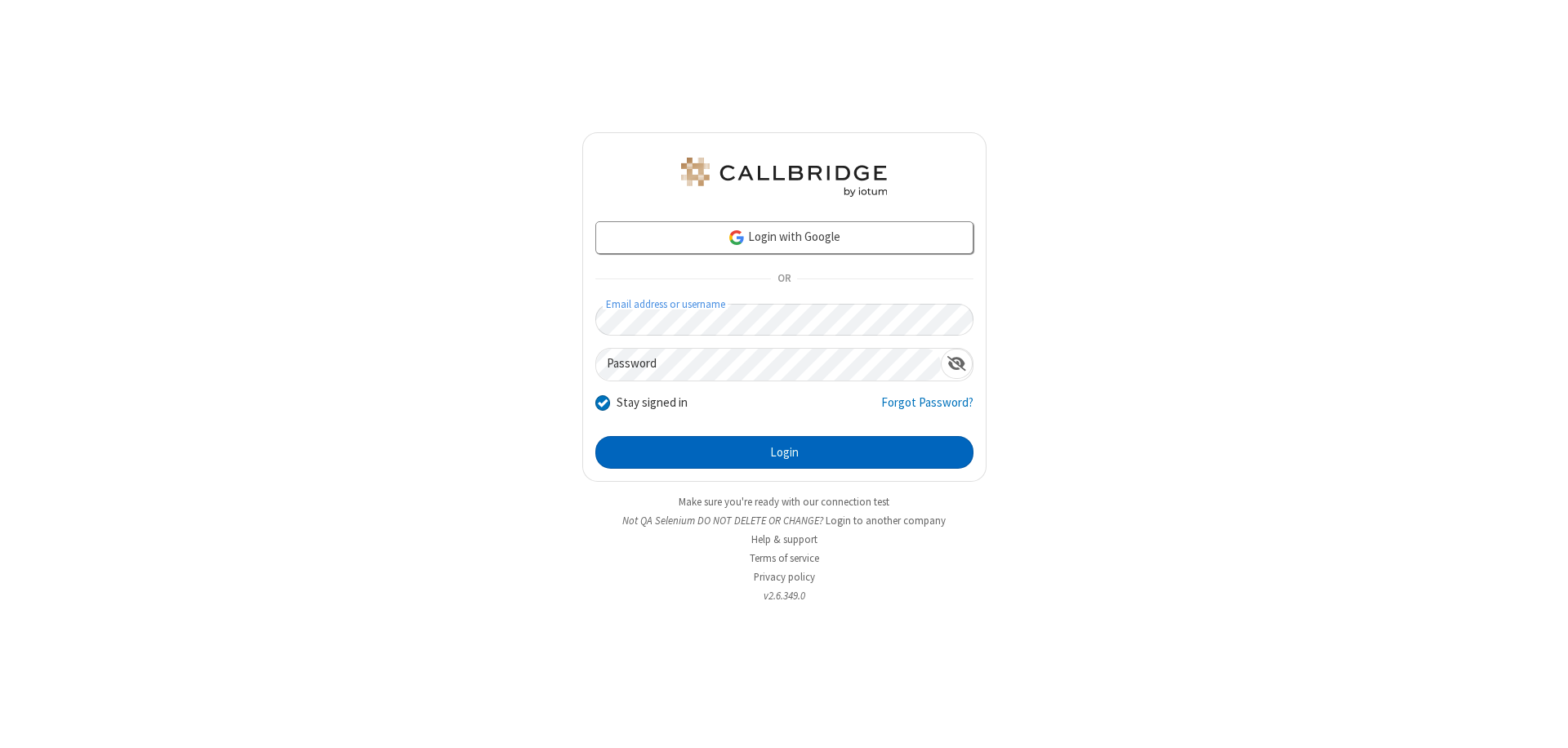
click at [784, 453] on button "Login" at bounding box center [785, 453] width 378 height 32
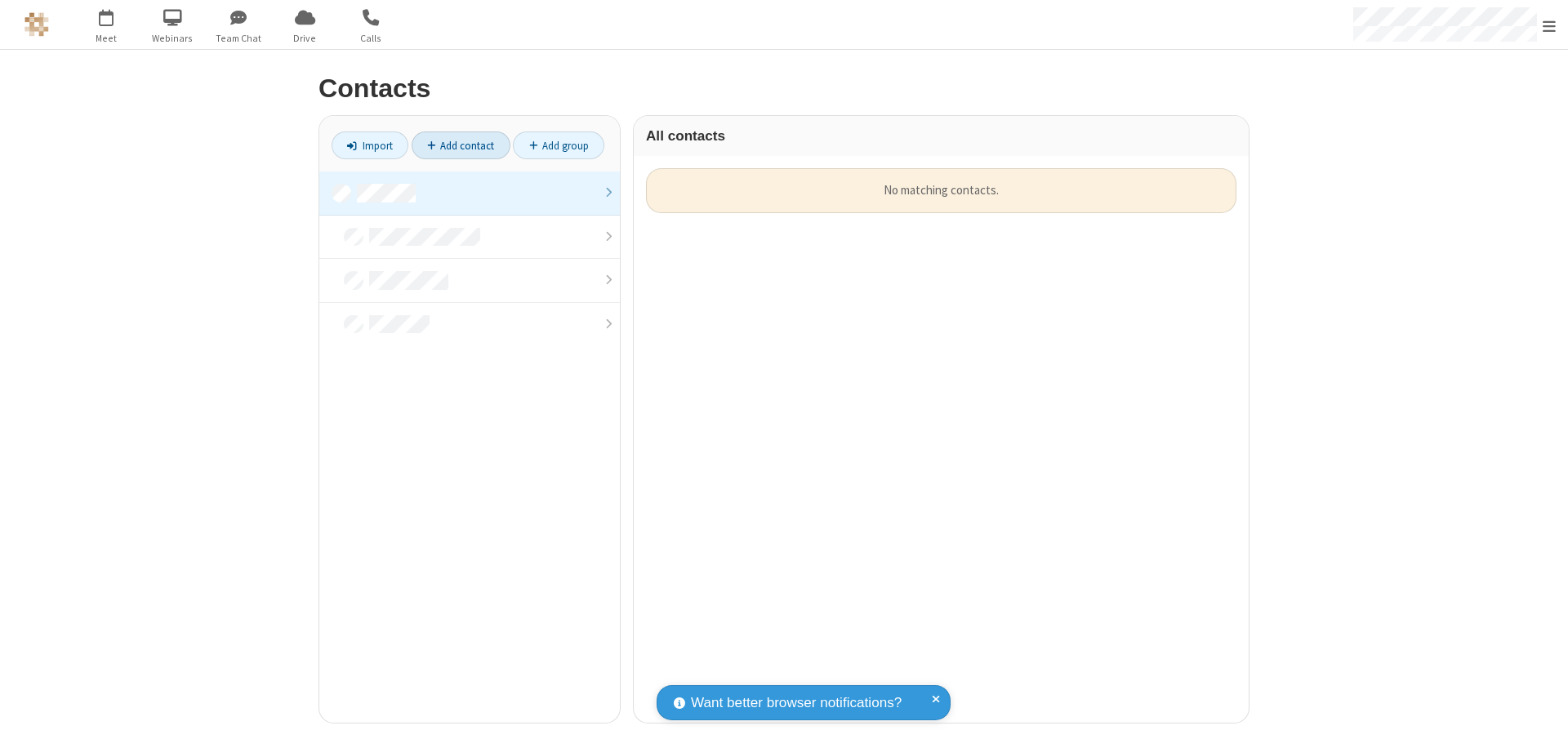
click at [470, 193] on link at bounding box center [470, 194] width 301 height 44
click at [461, 146] on link "Add contact" at bounding box center [461, 145] width 99 height 28
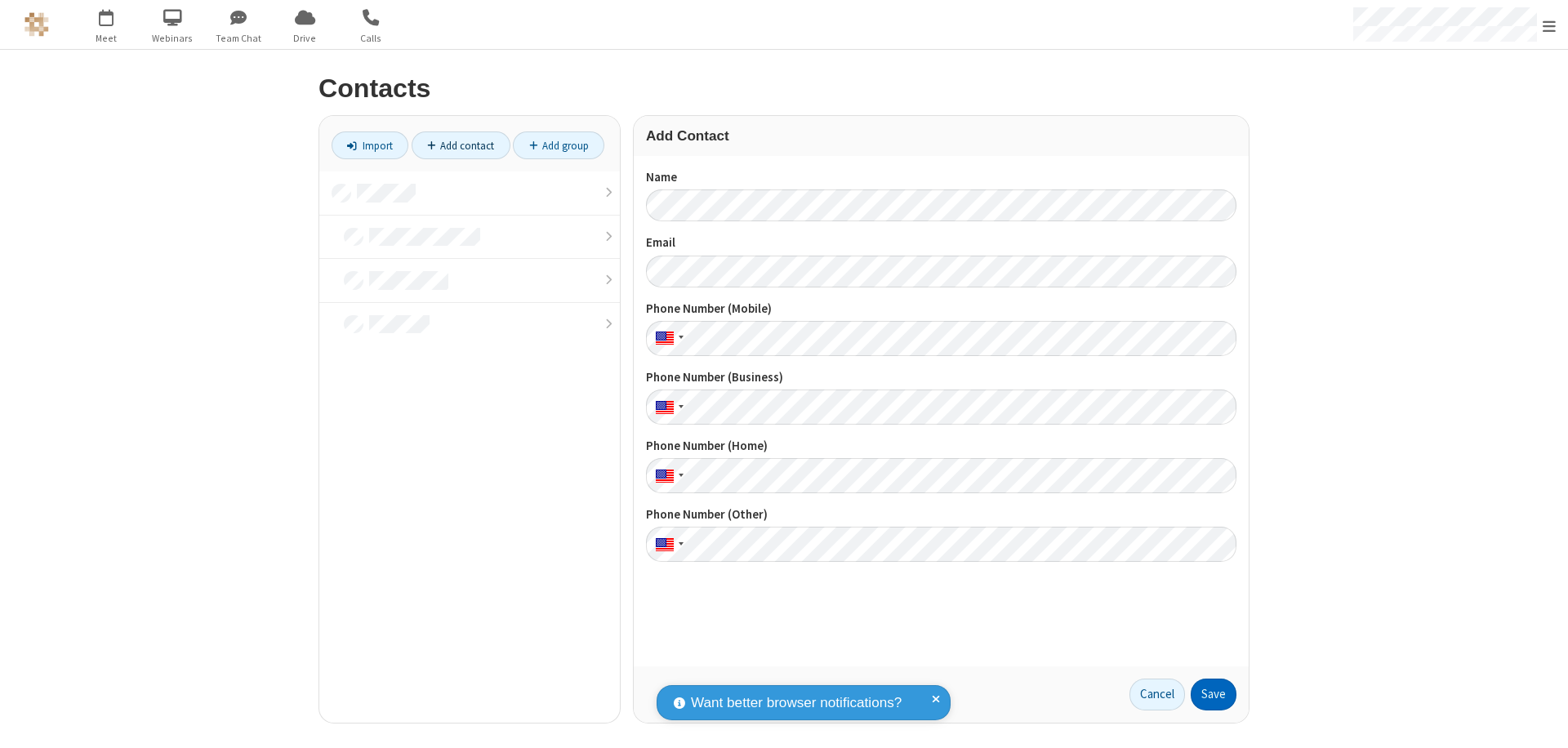
click at [1213, 694] on button "Save" at bounding box center [1213, 695] width 46 height 32
